Goal: Transaction & Acquisition: Purchase product/service

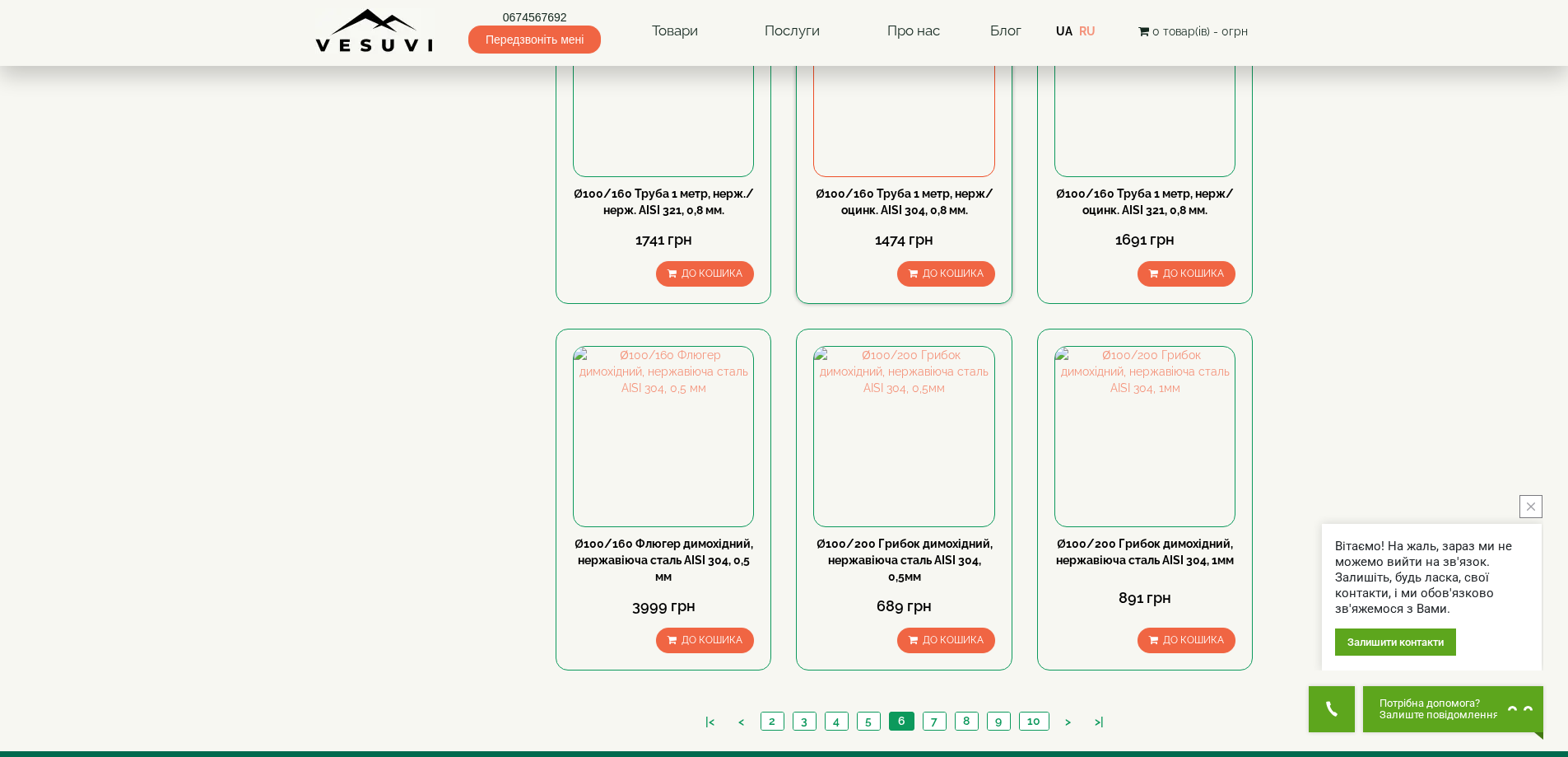
scroll to position [1482, 0]
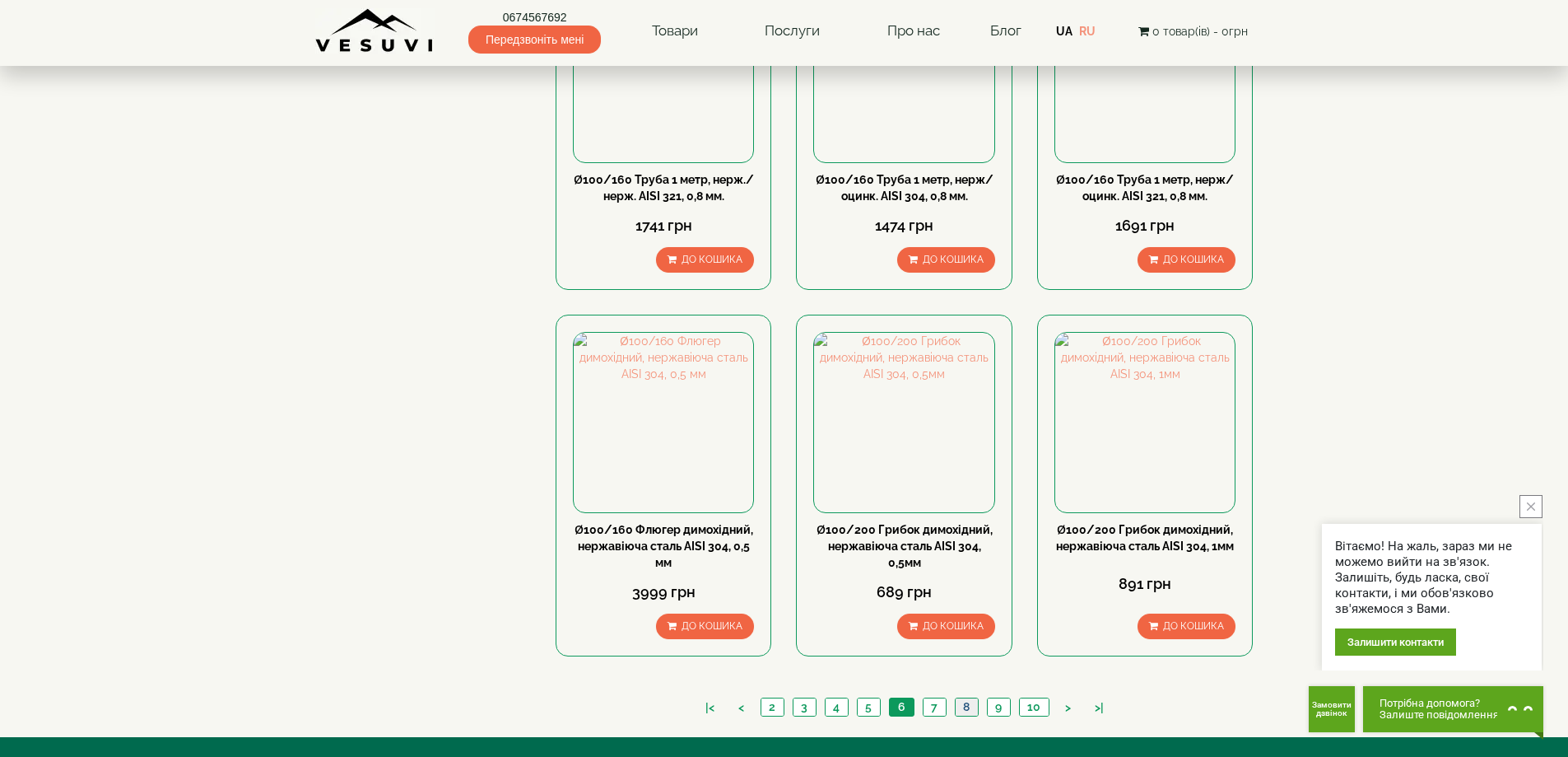
click at [966, 698] on link "8" at bounding box center [965, 706] width 23 height 18
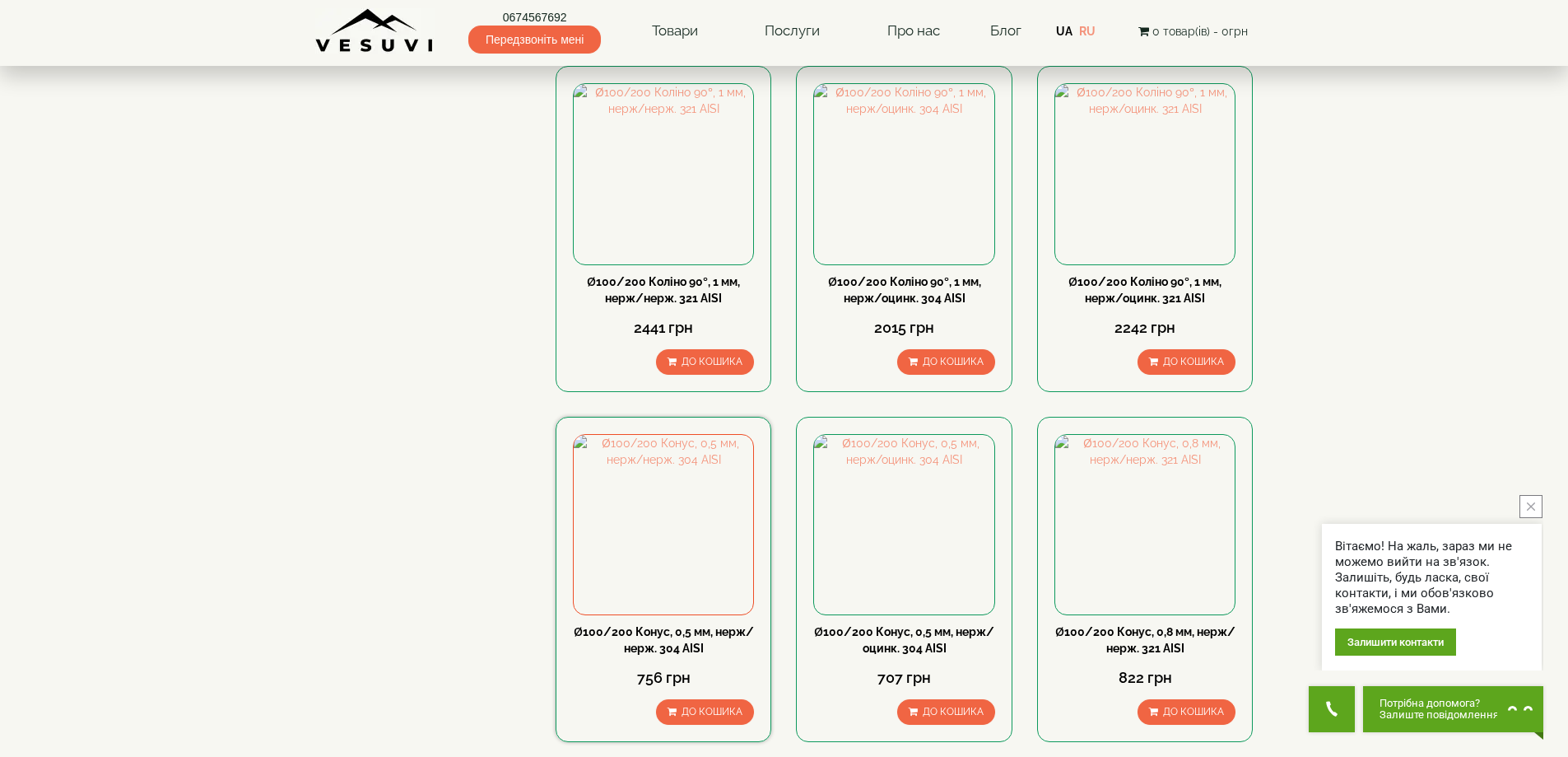
scroll to position [329, 0]
click at [634, 472] on img at bounding box center [662, 523] width 179 height 179
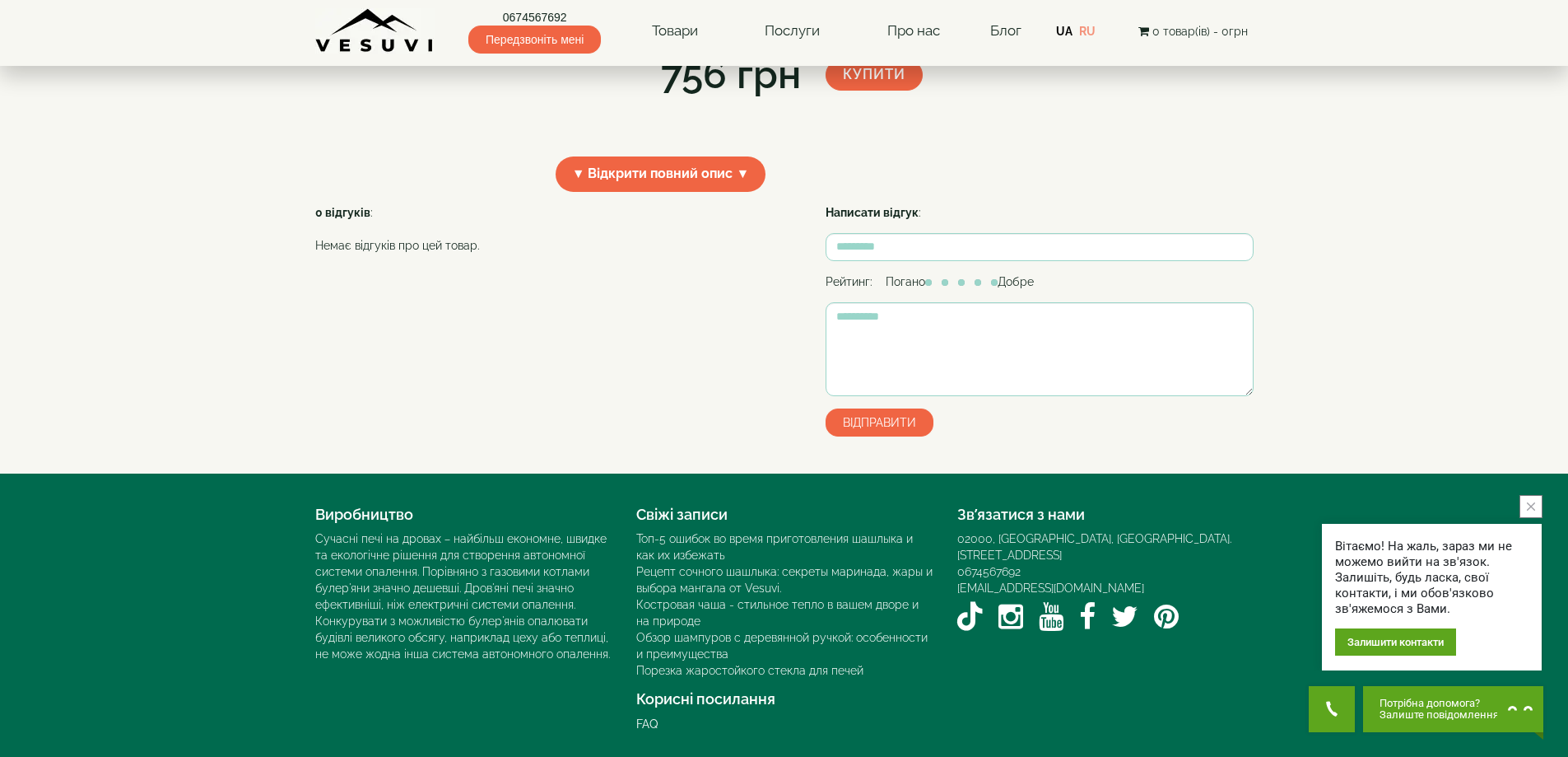
scroll to position [247, 0]
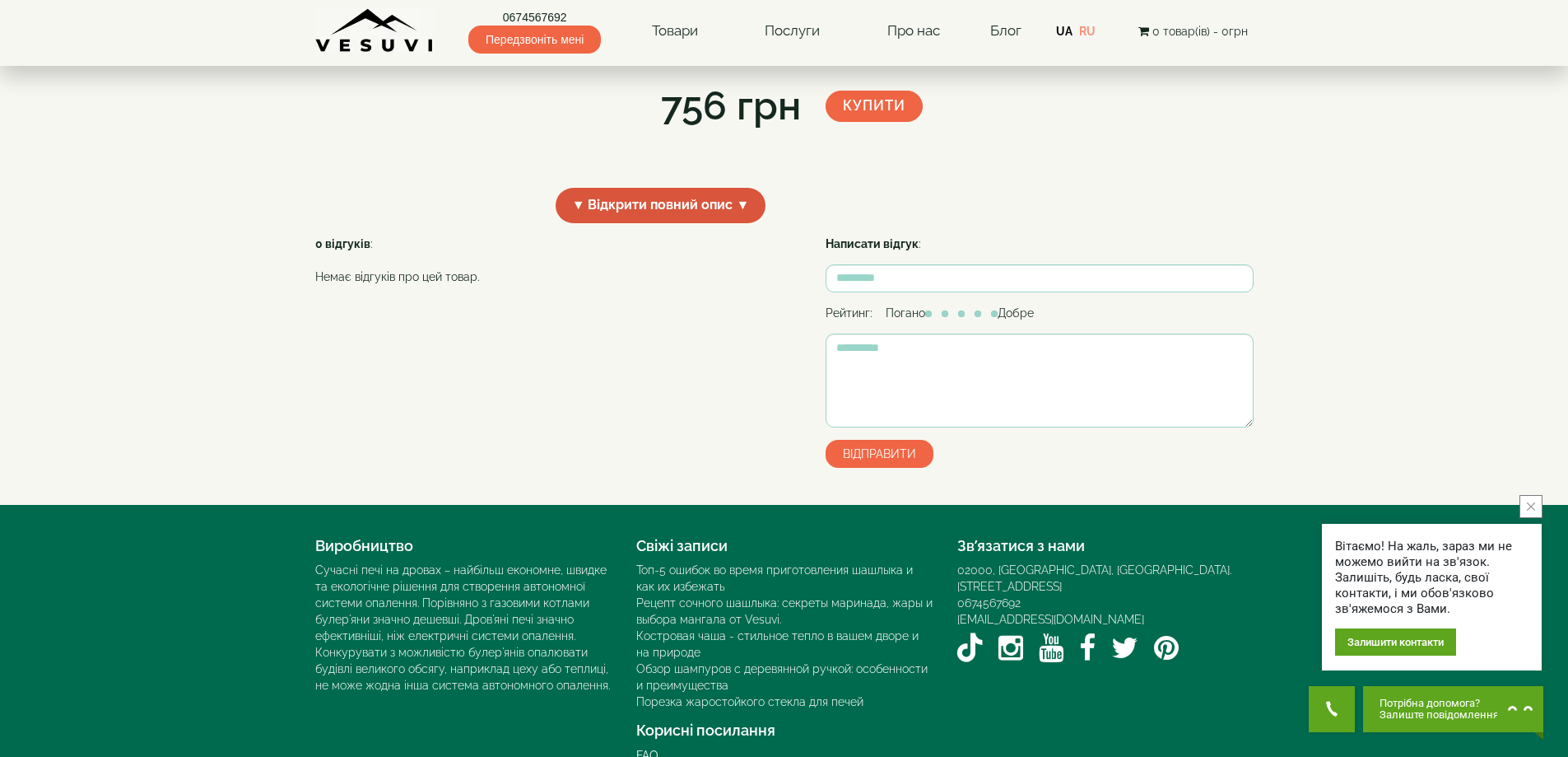
click at [720, 223] on span "▼ Відкрити повний опис ▼" at bounding box center [661, 205] width 210 height 35
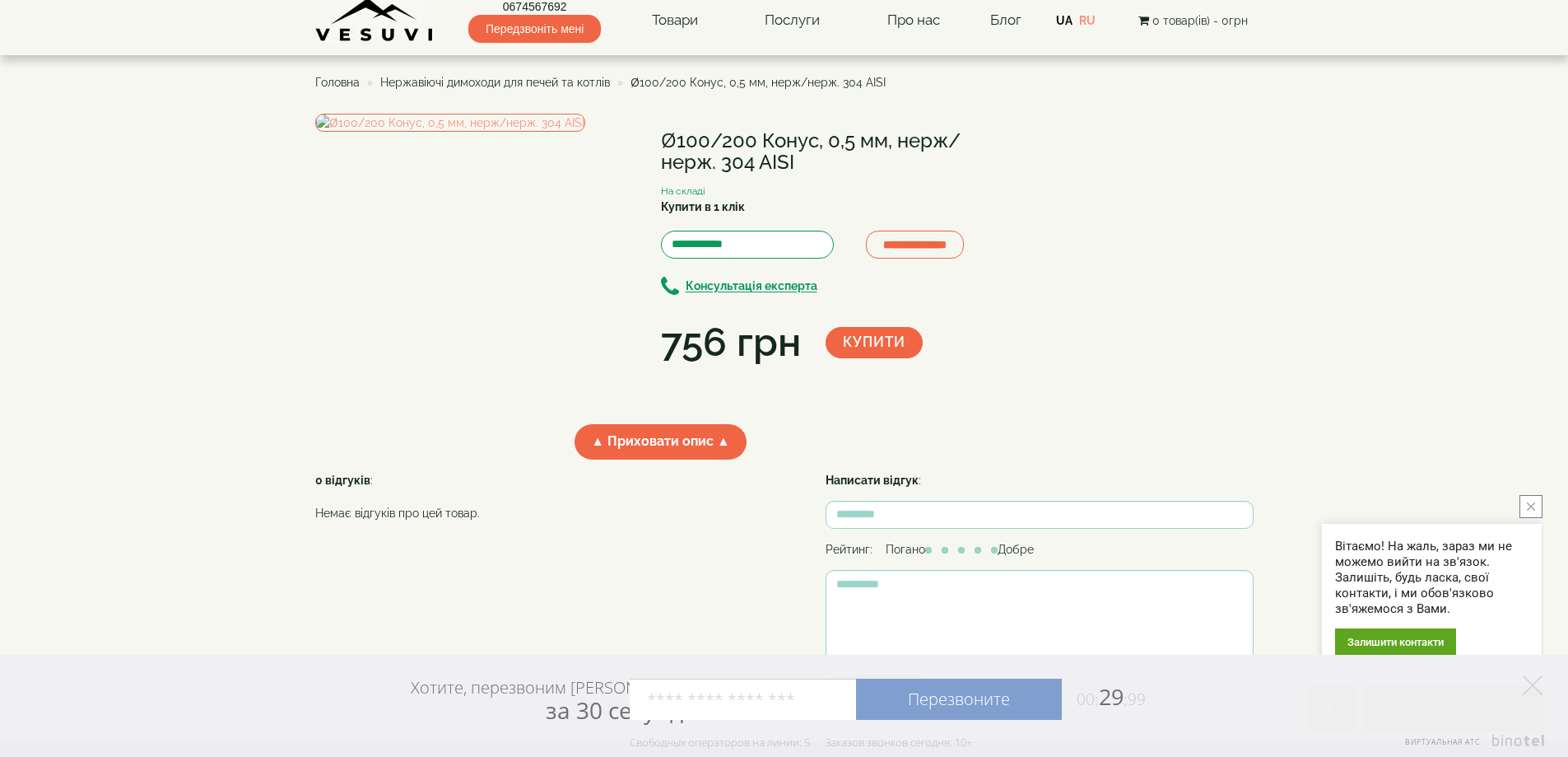
scroll to position [0, 0]
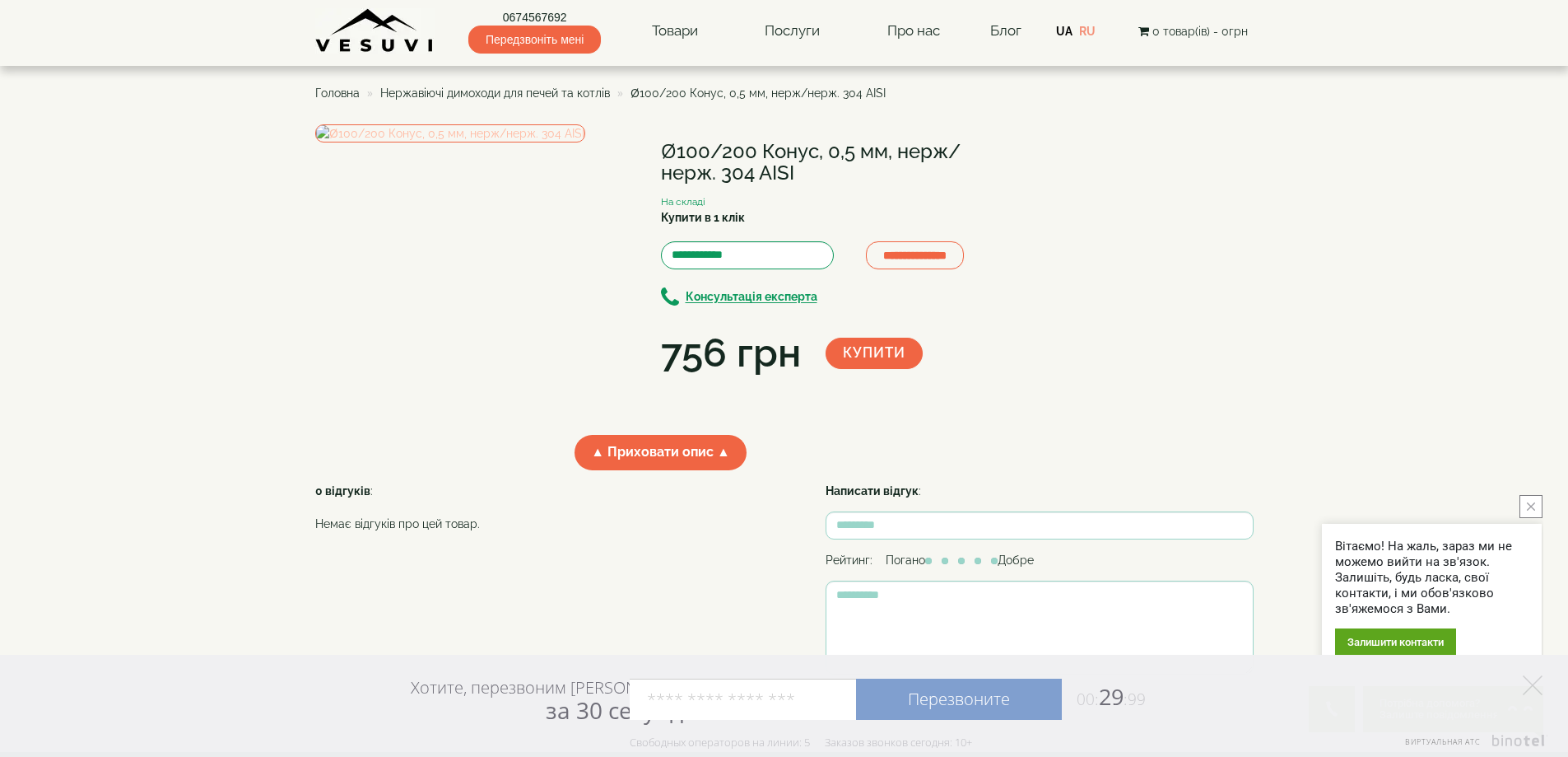
click at [431, 142] on img at bounding box center [449, 134] width 270 height 19
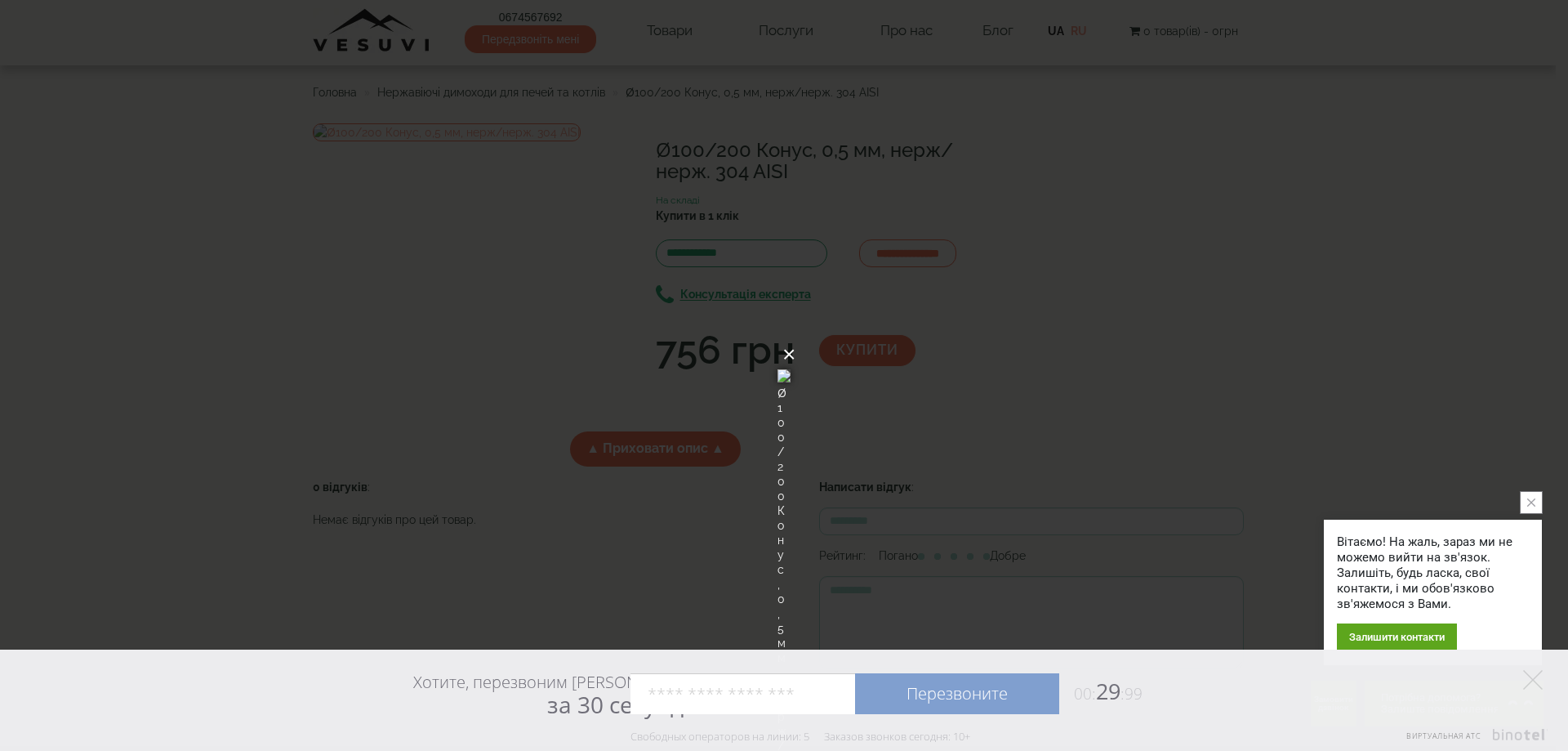
click at [795, 337] on button "×" at bounding box center [789, 354] width 13 height 36
